Goal: Task Accomplishment & Management: Manage account settings

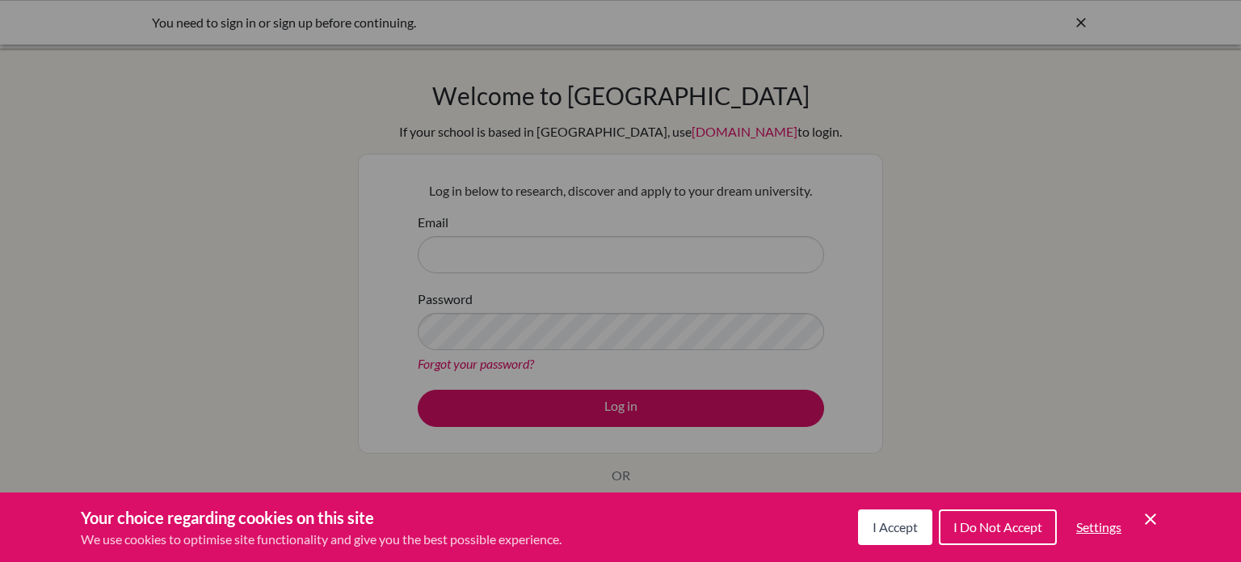
click at [1142, 524] on icon "Cookie Control Close Icon" at bounding box center [1150, 518] width 19 height 19
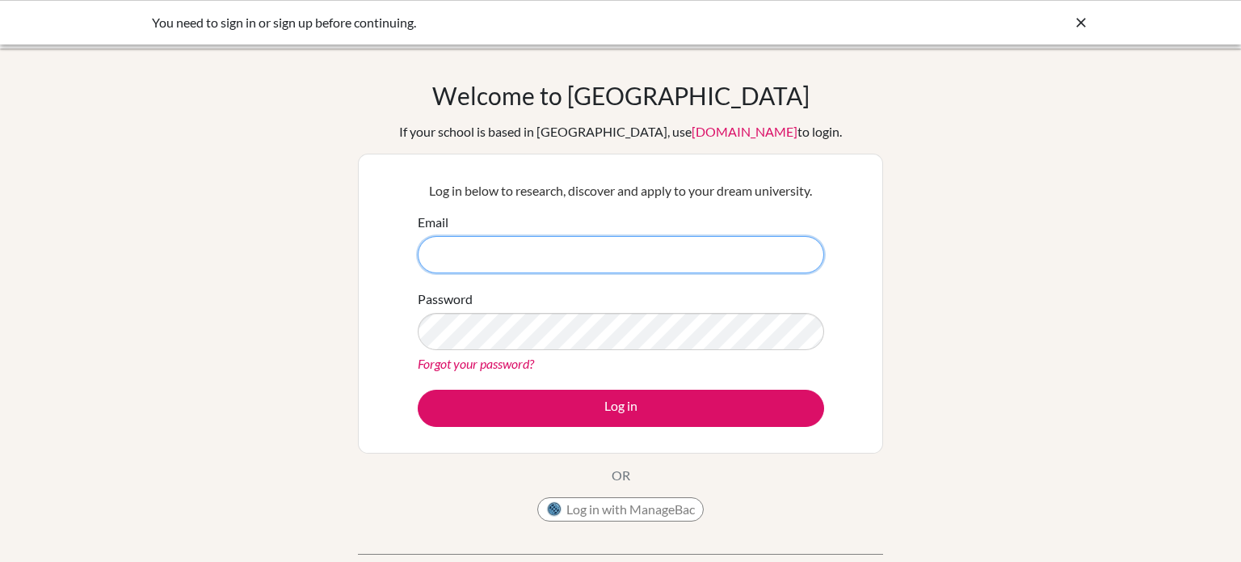
click at [533, 254] on input "Email" at bounding box center [621, 254] width 406 height 37
type input "[EMAIL_ADDRESS][DOMAIN_NAME]"
click at [418, 389] on button "Log in" at bounding box center [621, 407] width 406 height 37
click at [1075, 23] on icon at bounding box center [1081, 23] width 16 height 16
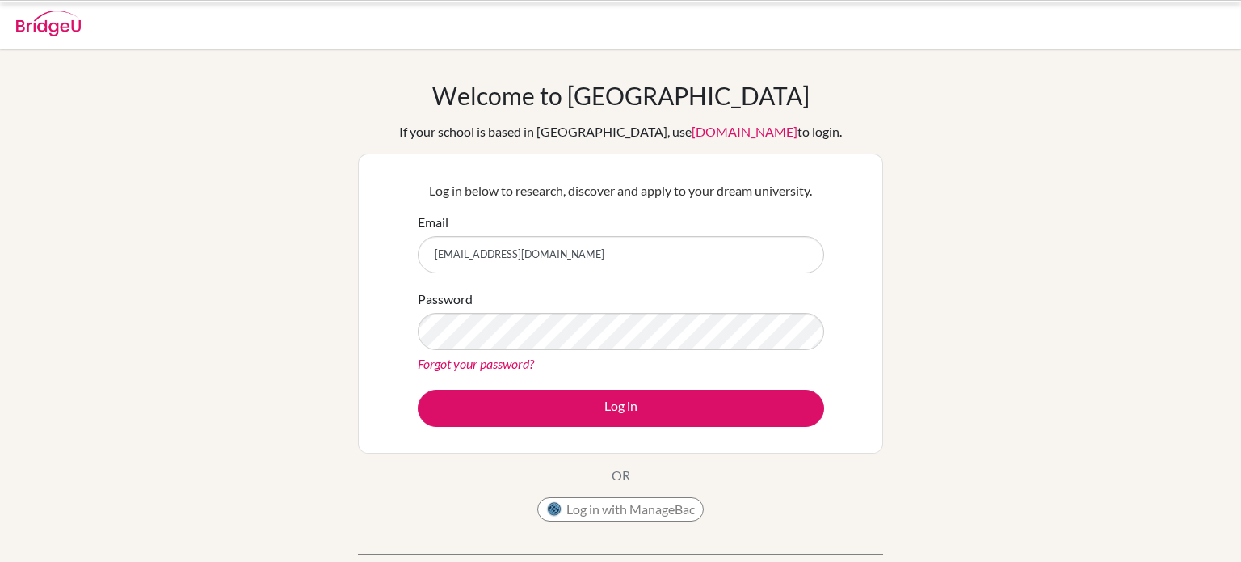
click at [1075, 23] on div at bounding box center [620, 24] width 1225 height 48
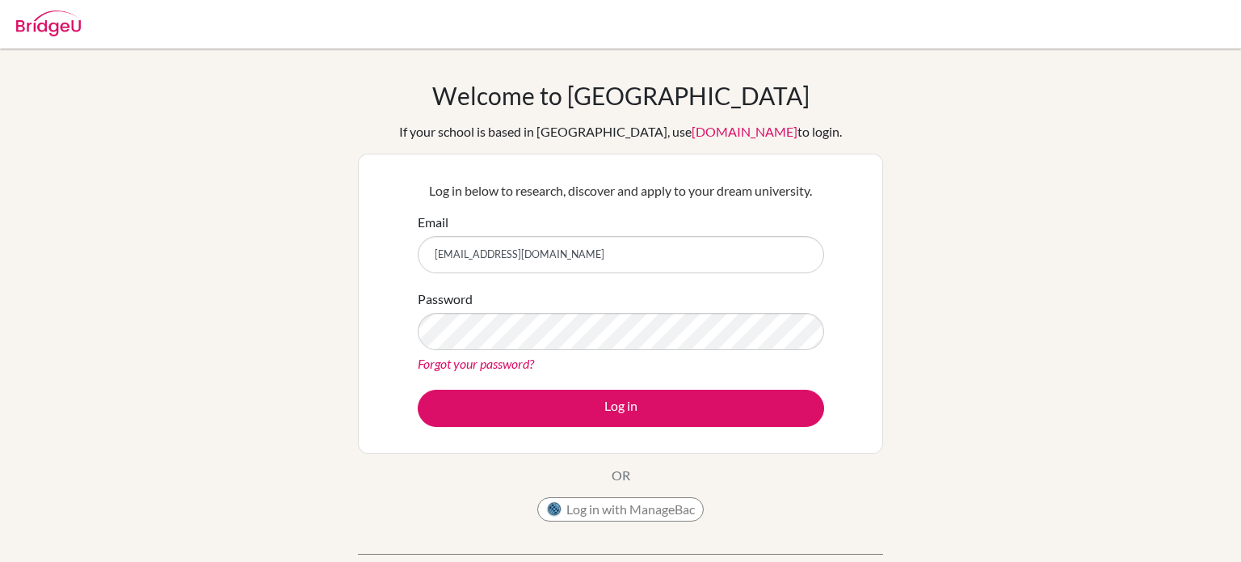
click at [509, 360] on link "Forgot your password?" at bounding box center [476, 362] width 116 height 15
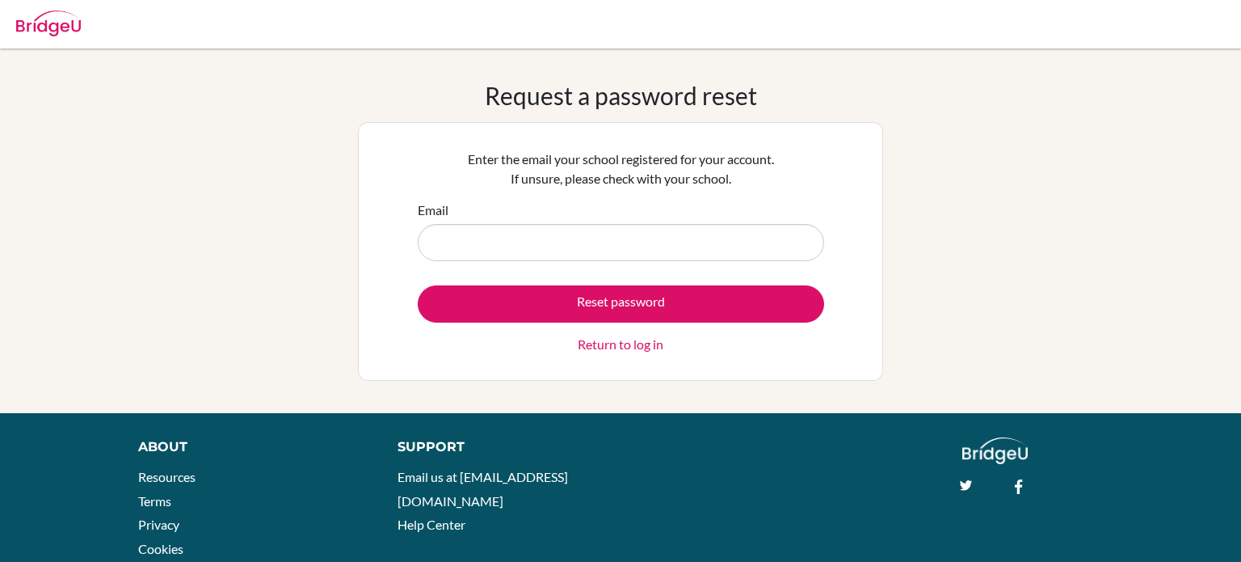
click at [577, 251] on input "Email" at bounding box center [621, 242] width 406 height 37
type input "[EMAIL_ADDRESS][DOMAIN_NAME]"
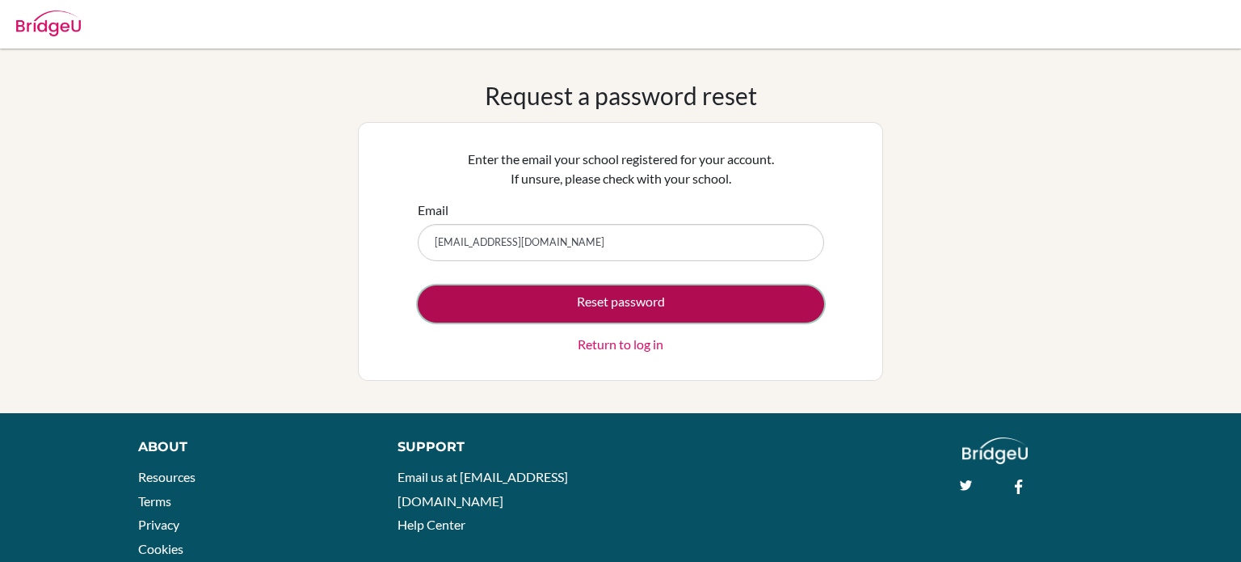
click at [637, 303] on button "Reset password" at bounding box center [621, 303] width 406 height 37
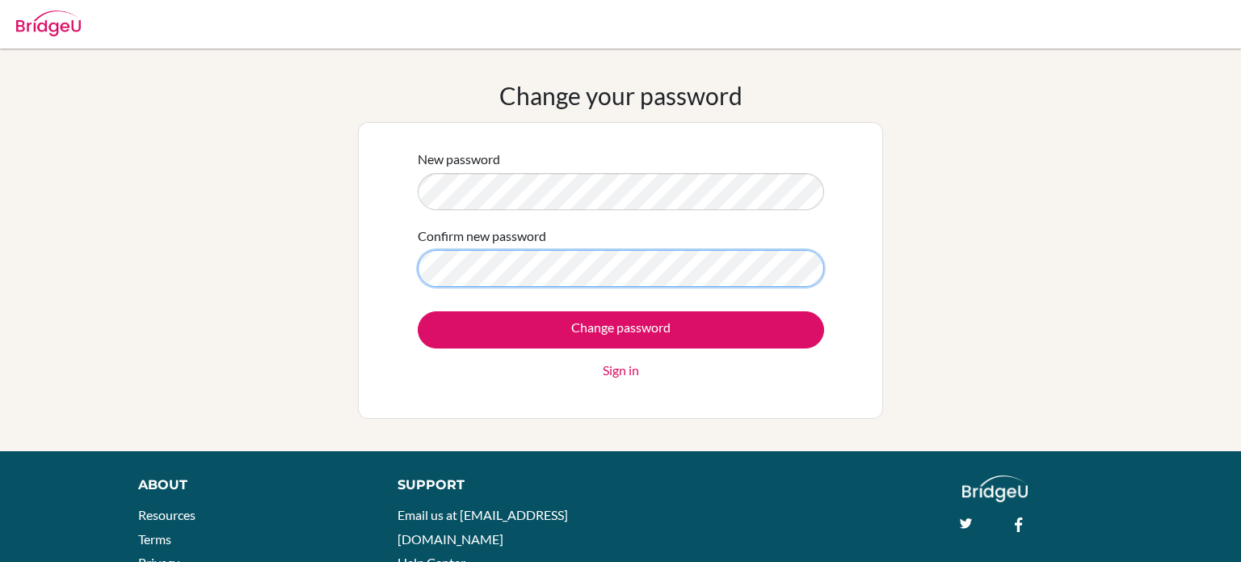
click at [418, 311] on input "Change password" at bounding box center [621, 329] width 406 height 37
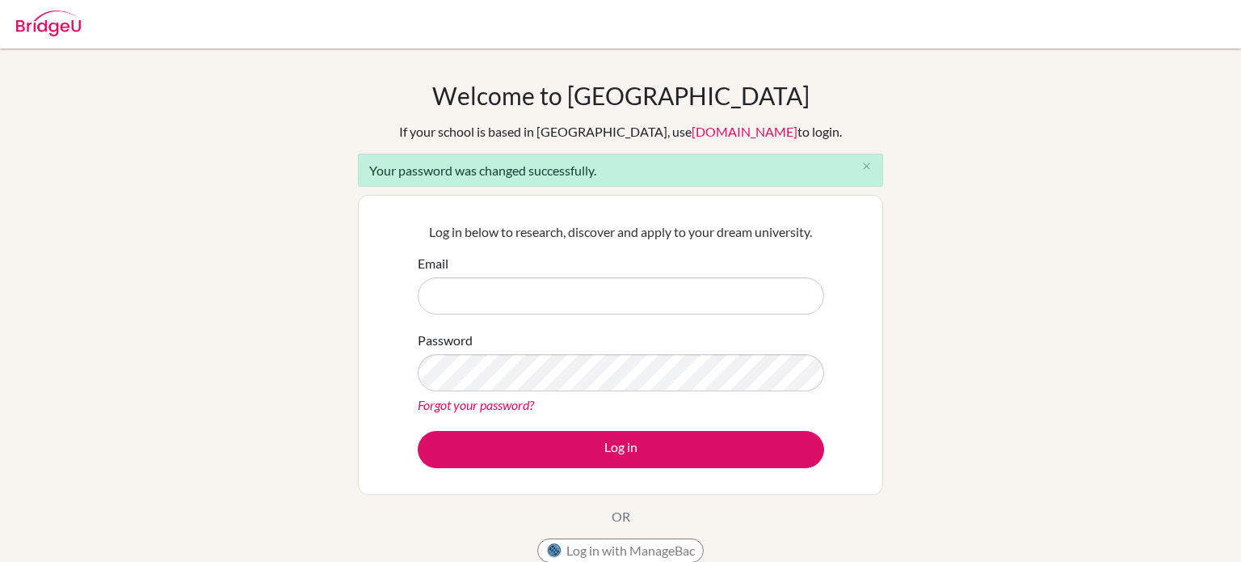
click at [697, 303] on input "Email" at bounding box center [621, 295] width 406 height 37
type input "[EMAIL_ADDRESS][DOMAIN_NAME]"
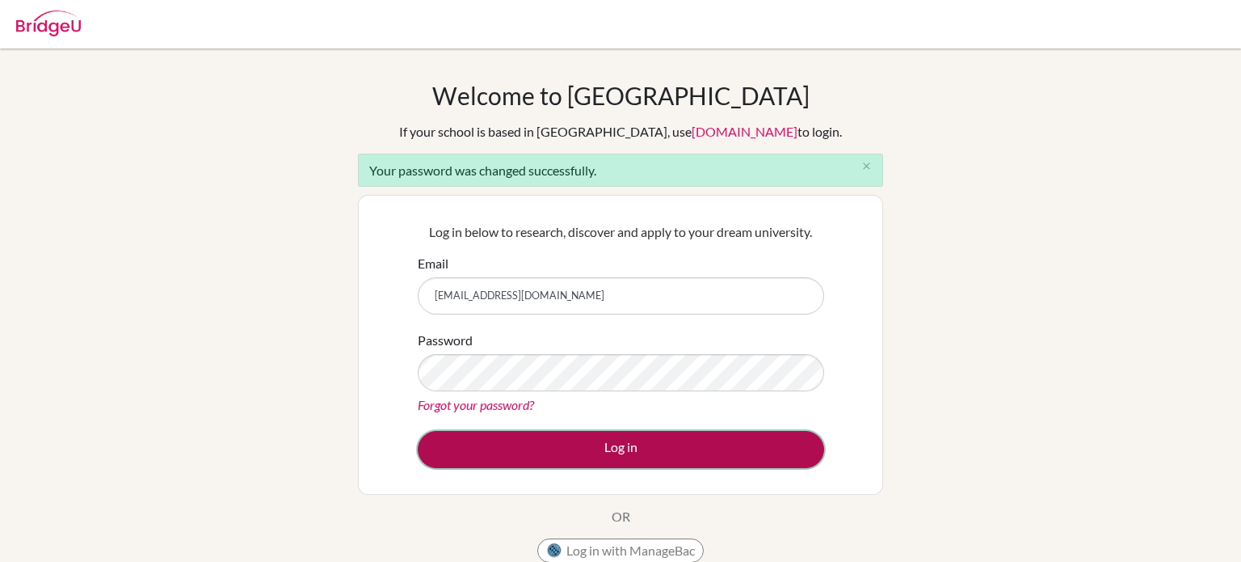
click at [667, 436] on button "Log in" at bounding box center [621, 449] width 406 height 37
